Goal: Communication & Community: Participate in discussion

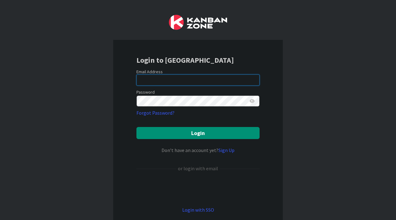
click at [194, 81] on input "email" at bounding box center [198, 80] width 123 height 11
type input "[EMAIL_ADDRESS][PERSON_NAME][DOMAIN_NAME]"
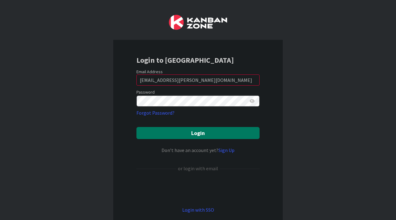
click at [201, 135] on button "Login" at bounding box center [198, 133] width 123 height 12
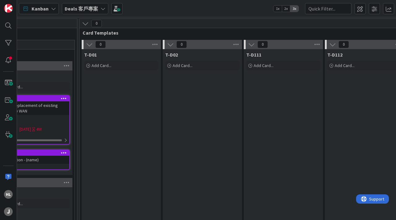
scroll to position [0, 117]
click at [95, 7] on b "Deals 客戶專案" at bounding box center [81, 9] width 33 height 6
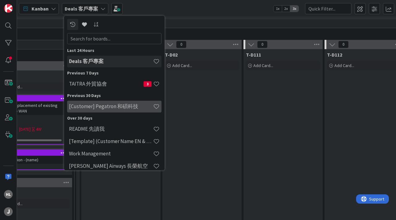
click at [85, 107] on h4 "[Customer] Pegatron 和碩科技" at bounding box center [111, 106] width 84 height 6
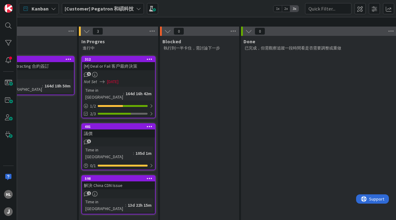
scroll to position [64, 221]
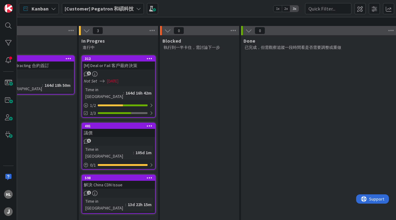
click at [113, 176] on div "598" at bounding box center [120, 178] width 70 height 4
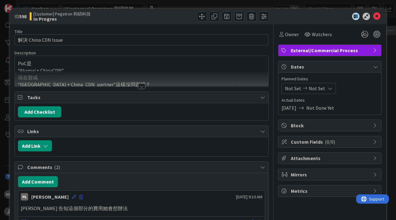
click at [141, 85] on div at bounding box center [141, 86] width 7 height 5
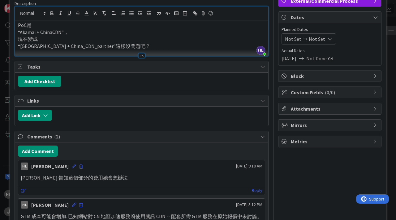
scroll to position [5, 0]
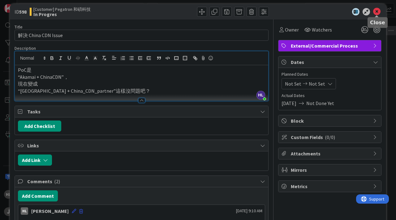
click at [378, 14] on icon at bounding box center [376, 11] width 7 height 7
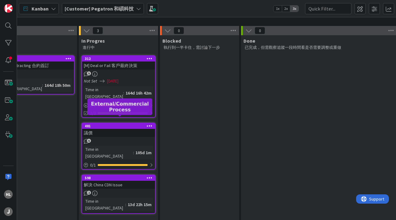
click at [123, 124] on div "481" at bounding box center [120, 126] width 70 height 4
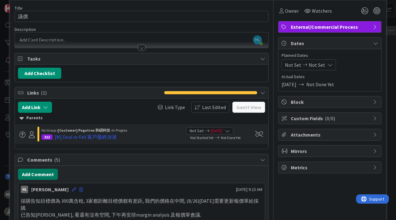
scroll to position [26, 0]
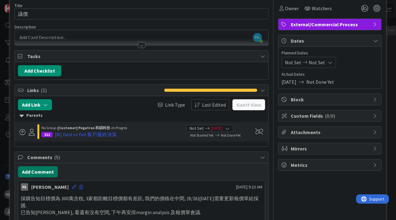
click at [38, 175] on button "Add Comment" at bounding box center [38, 172] width 40 height 11
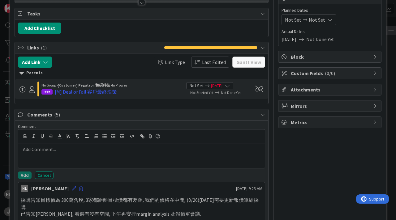
scroll to position [79, 0]
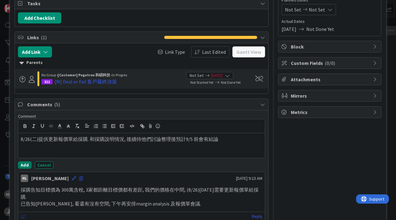
click at [23, 166] on button "Add" at bounding box center [25, 165] width 14 height 7
